Goal: Information Seeking & Learning: Learn about a topic

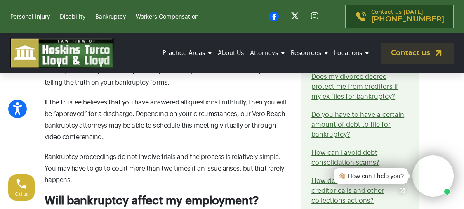
scroll to position [2790, 0]
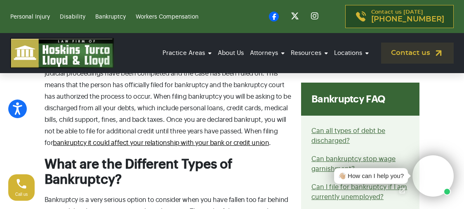
scroll to position [484, 0]
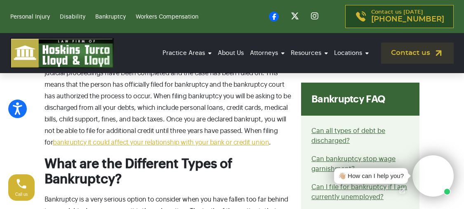
click at [162, 139] on link "bankruptcy it could affect your relationship with your bank or credit union" at bounding box center [161, 142] width 216 height 7
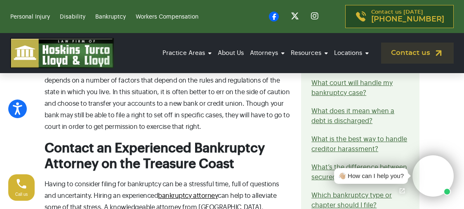
scroll to position [1378, 0]
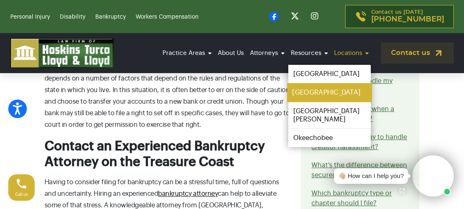
click at [319, 92] on link "[GEOGRAPHIC_DATA]" at bounding box center [329, 92] width 85 height 19
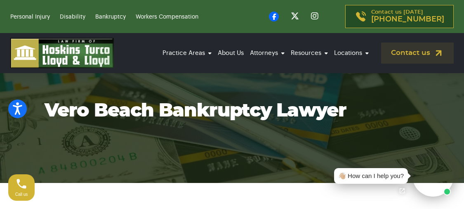
scroll to position [35, 0]
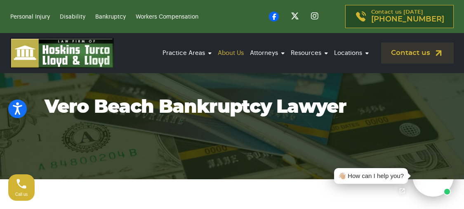
click at [227, 53] on link "About Us" at bounding box center [231, 53] width 30 height 23
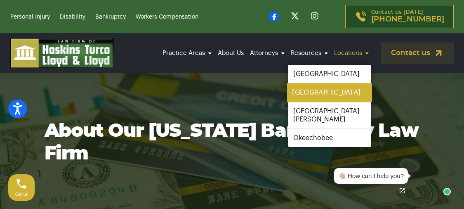
click at [319, 90] on link "[GEOGRAPHIC_DATA]" at bounding box center [329, 92] width 85 height 19
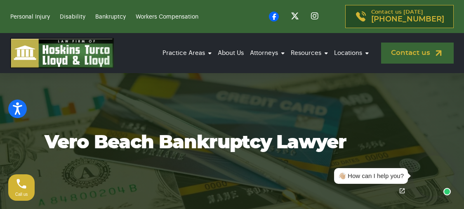
click at [399, 54] on link "Contact us" at bounding box center [417, 53] width 73 height 21
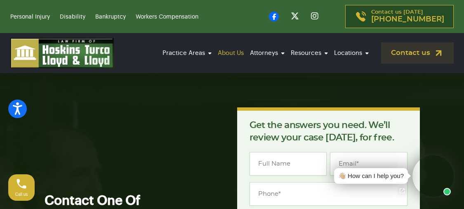
click at [229, 52] on link "About Us" at bounding box center [231, 53] width 30 height 23
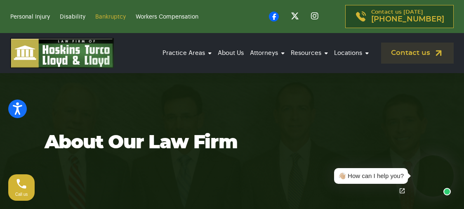
click at [114, 17] on link "Bankruptcy" at bounding box center [110, 17] width 31 height 6
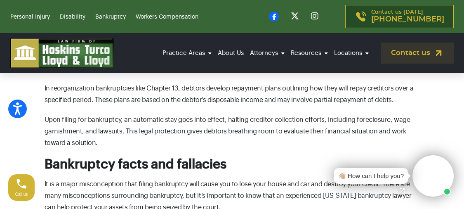
scroll to position [1374, 0]
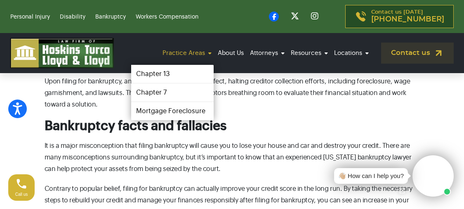
click at [186, 51] on link "Practice Areas" at bounding box center [187, 53] width 53 height 23
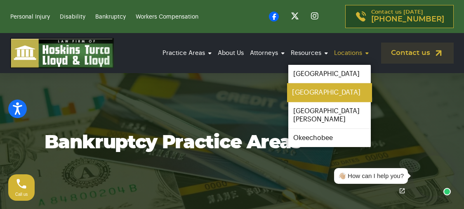
click at [311, 90] on link "[GEOGRAPHIC_DATA]" at bounding box center [329, 92] width 85 height 19
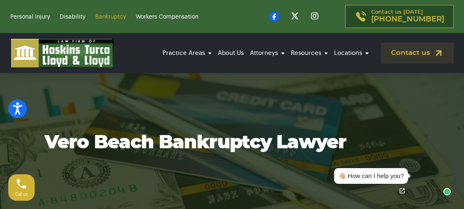
click at [107, 15] on link "Bankruptcy" at bounding box center [110, 17] width 31 height 6
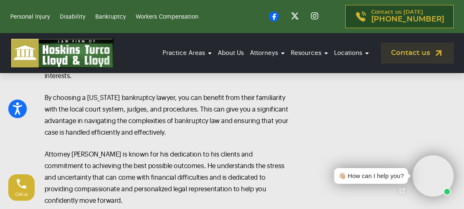
scroll to position [872, 0]
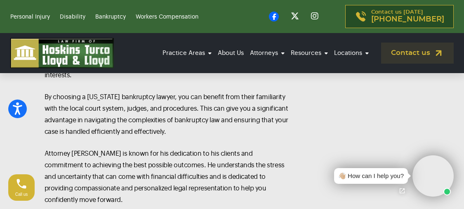
click at [149, 72] on div "Practice Areas Chapter 13 Chapter 7 Mortgage Foreclosure About Us Attorneys Col…" at bounding box center [232, 53] width 464 height 40
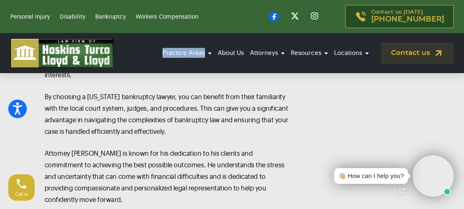
click at [149, 72] on div "Practice Areas Chapter 13 Chapter 7 Mortgage Foreclosure About Us Attorneys Col…" at bounding box center [232, 53] width 464 height 40
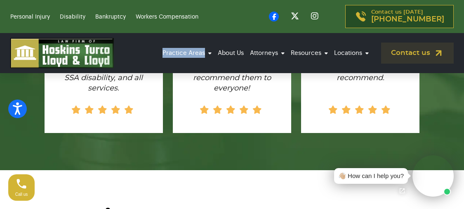
scroll to position [4805, 0]
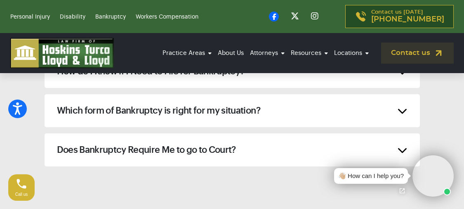
scroll to position [4459, 0]
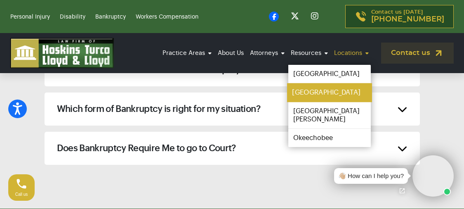
click at [321, 91] on link "[GEOGRAPHIC_DATA]" at bounding box center [329, 92] width 85 height 19
